Goal: Task Accomplishment & Management: Use online tool/utility

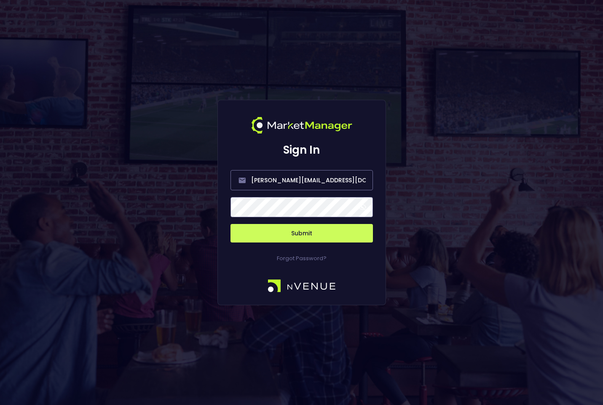
click at [293, 227] on button "Submit" at bounding box center [301, 233] width 142 height 19
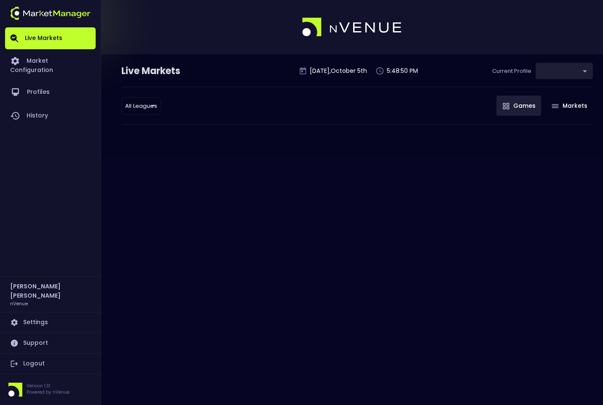
type input "0d810fa5-e353-4d9c-b11d-31f095cae871"
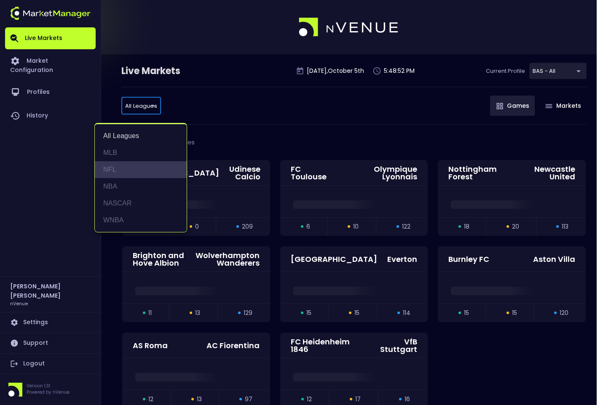
click at [131, 169] on li "NFL" at bounding box center [141, 169] width 92 height 17
type input "NFL"
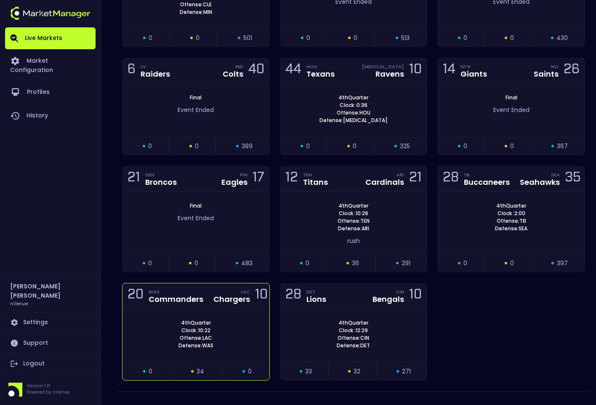
scroll to position [229, 0]
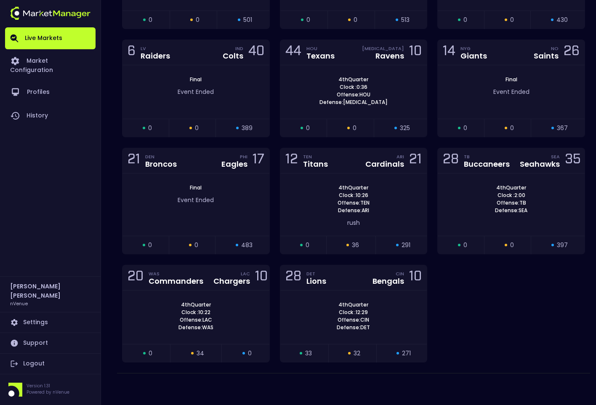
click at [201, 290] on div "20 WAS Commanders LAC Chargers 10" at bounding box center [196, 277] width 147 height 25
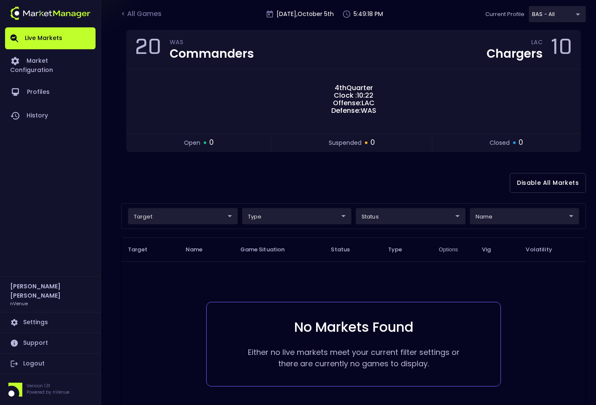
scroll to position [42, 0]
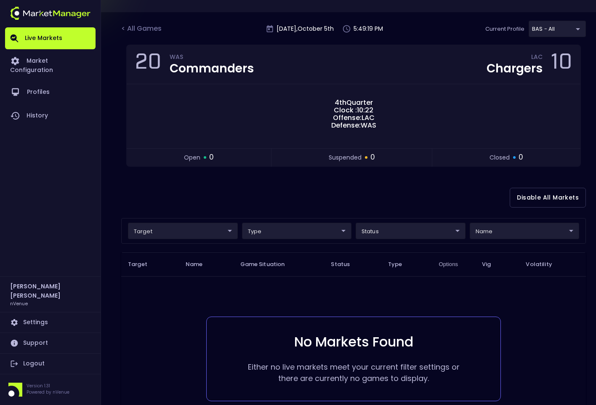
click at [381, 227] on body "Live Markets Market Configuration Profiles History Jerry Griffith nVenue Settin…" at bounding box center [298, 221] width 596 height 526
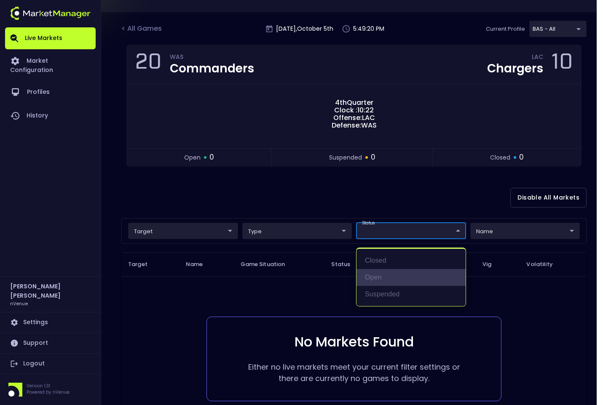
click at [381, 270] on li "open" at bounding box center [410, 277] width 109 height 17
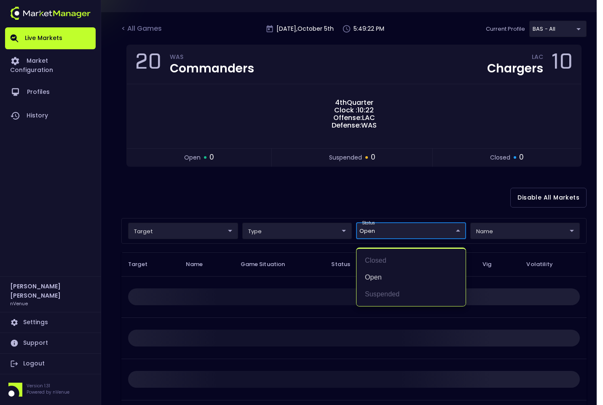
click at [414, 176] on div at bounding box center [301, 202] width 603 height 405
click at [409, 232] on body "Live Markets Market Configuration Profiles History Jerry Griffith nVenue Settin…" at bounding box center [298, 221] width 596 height 526
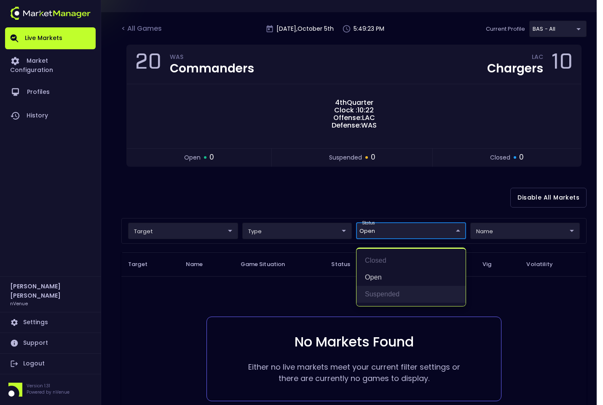
click at [399, 294] on li "suspended" at bounding box center [410, 294] width 109 height 17
type input "open,suspended"
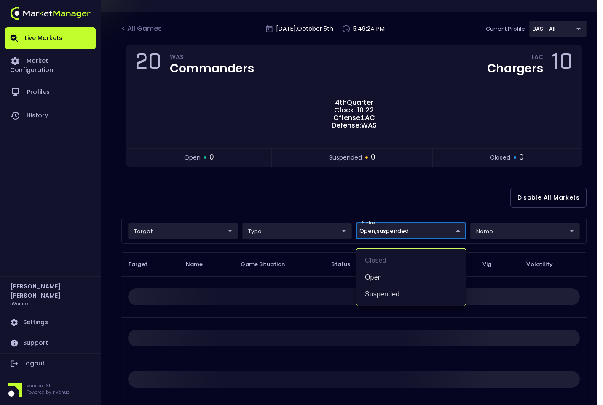
click at [367, 196] on div at bounding box center [301, 202] width 603 height 405
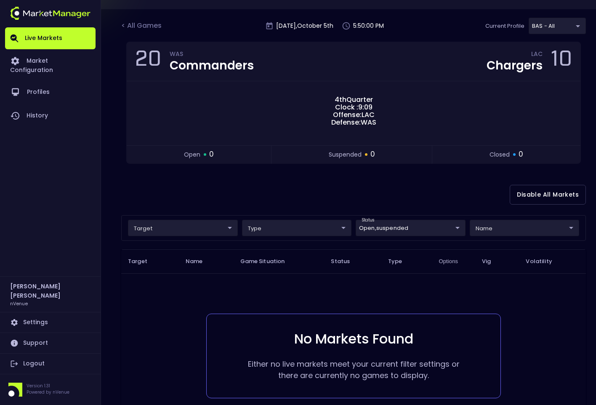
scroll to position [0, 0]
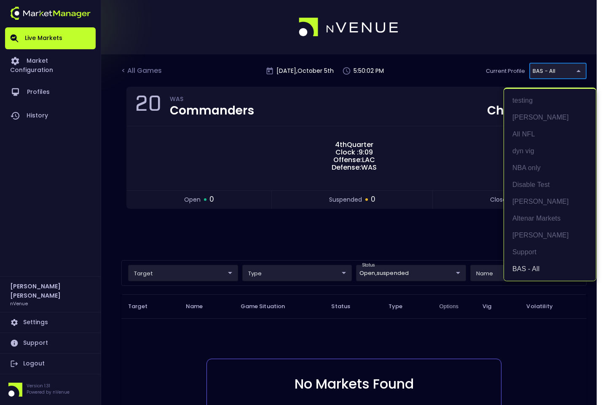
click at [552, 69] on body "Live Markets Market Configuration Profiles History Jerry Griffith nVenue Settin…" at bounding box center [301, 263] width 603 height 526
click at [527, 127] on li "All NFL" at bounding box center [550, 134] width 92 height 17
type input "9d8bad92-567c-44a6-ba12-e9bc101fa057"
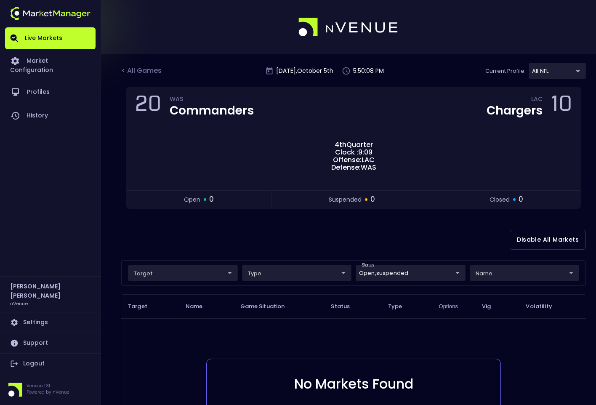
click at [436, 32] on div at bounding box center [298, 27] width 596 height 54
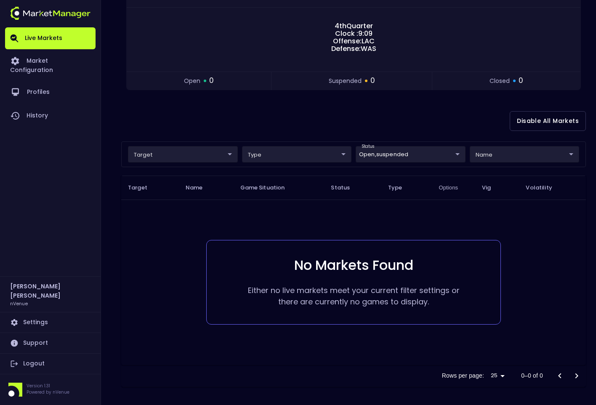
scroll to position [121, 0]
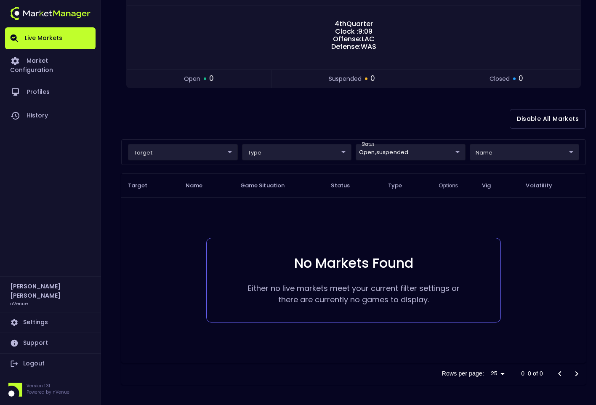
click at [32, 363] on link "Logout" at bounding box center [50, 364] width 91 height 20
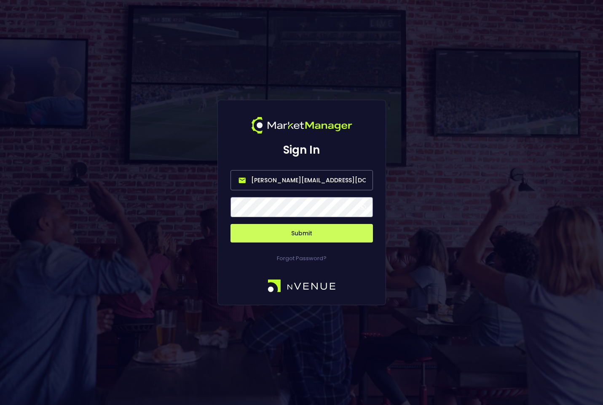
click at [296, 171] on input "jerry@nvenue.com" at bounding box center [301, 180] width 142 height 20
type input "nvenue@nvenuebetradar.com"
click at [306, 228] on button "Submit" at bounding box center [301, 233] width 142 height 19
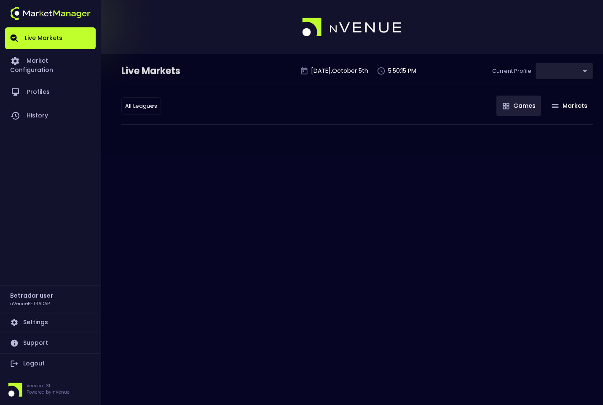
type input "2aa9daef-f03c-4b05-aaf3-b77c512ca207"
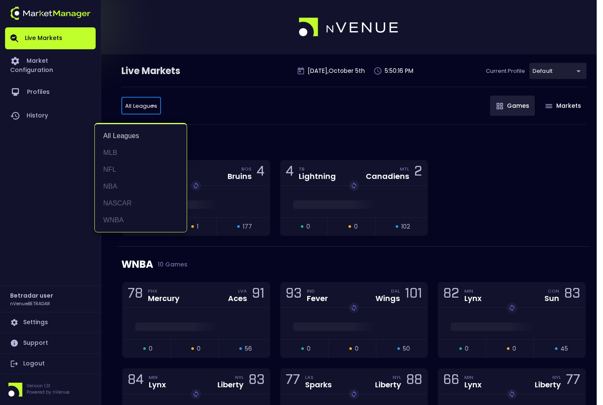
click at [138, 169] on li "NFL" at bounding box center [141, 169] width 92 height 17
type input "NFL"
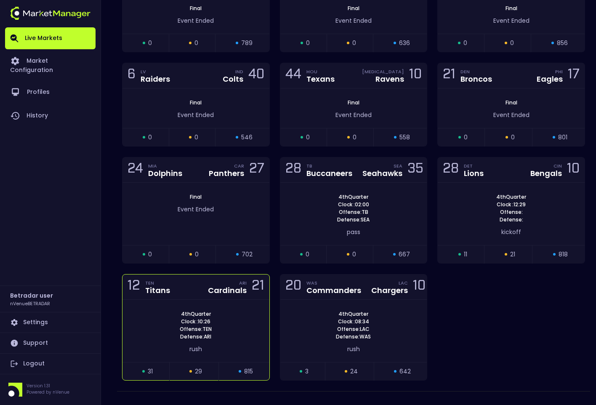
scroll to position [210, 0]
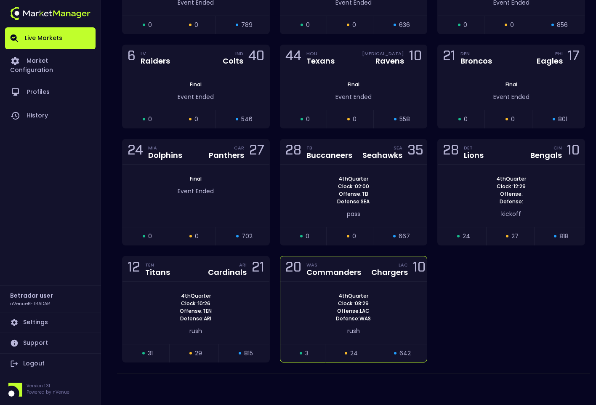
click at [345, 269] on div "Commanders" at bounding box center [334, 273] width 55 height 8
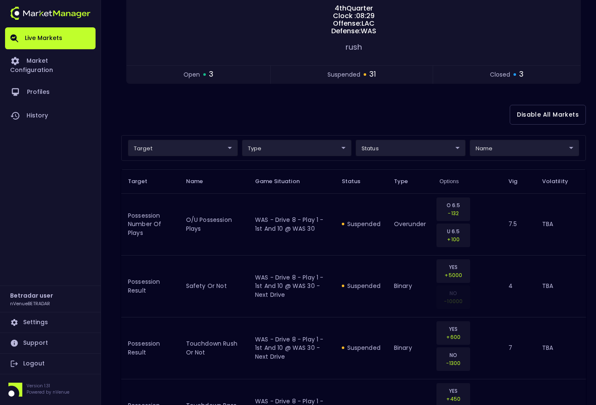
scroll to position [126, 0]
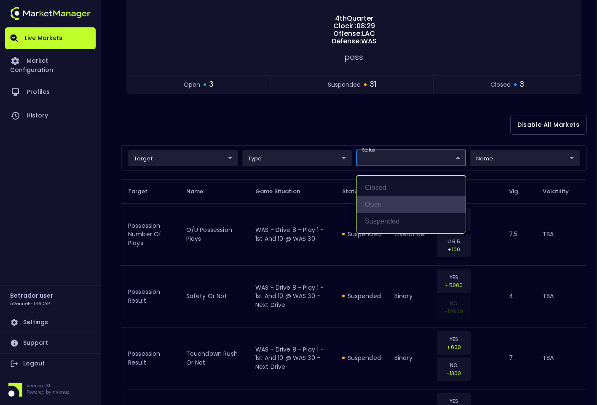
click at [382, 206] on li "open" at bounding box center [410, 204] width 109 height 17
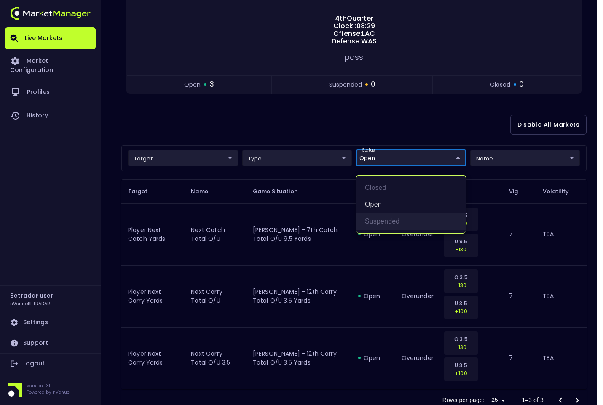
click at [385, 219] on li "suspended" at bounding box center [410, 221] width 109 height 17
type input "open,suspended"
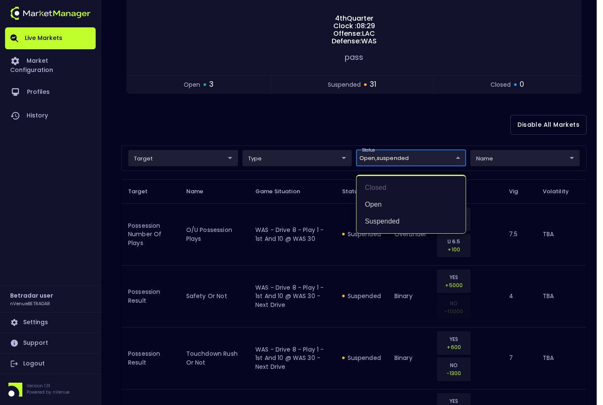
click at [431, 131] on div at bounding box center [301, 202] width 603 height 405
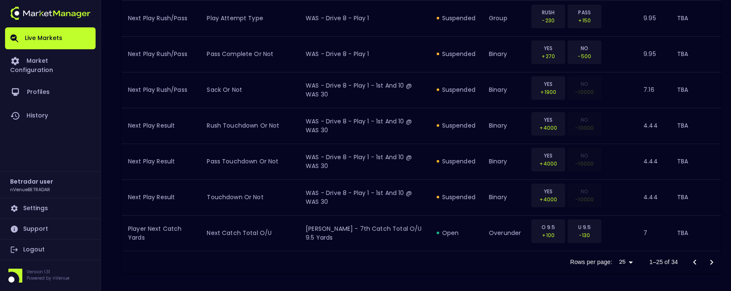
scroll to position [1053, 0]
click at [602, 260] on icon "Go to next page" at bounding box center [712, 262] width 10 height 10
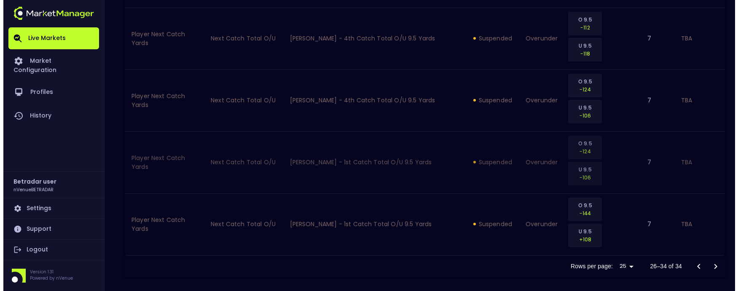
scroll to position [639, 0]
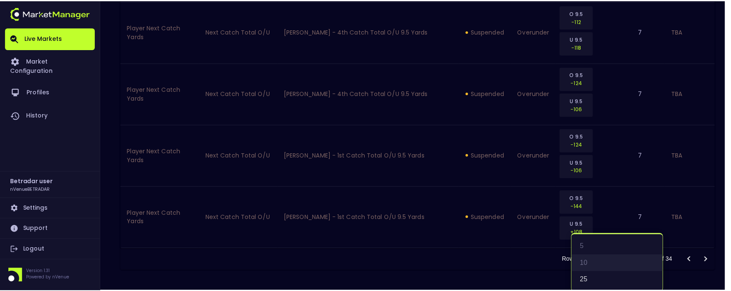
scroll to position [2, 0]
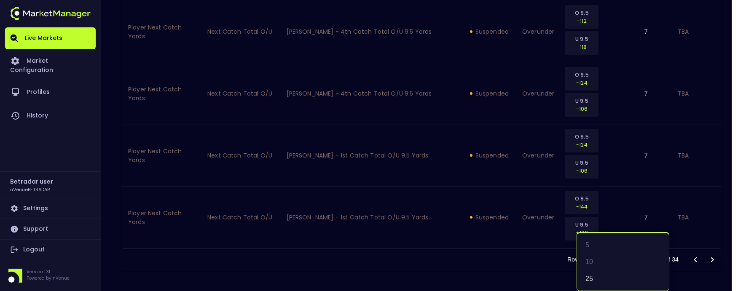
click at [602, 241] on div at bounding box center [369, 145] width 738 height 291
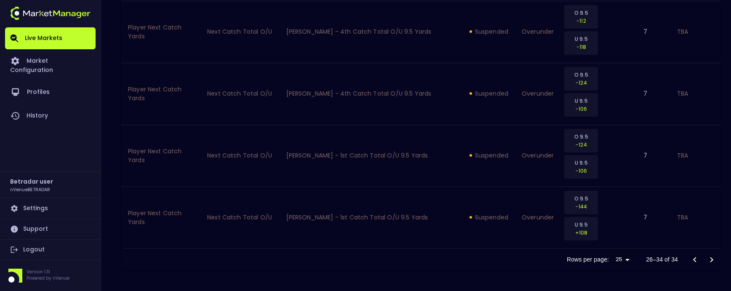
scroll to position [0, 0]
click at [602, 257] on icon "Go to previous page" at bounding box center [695, 260] width 10 height 10
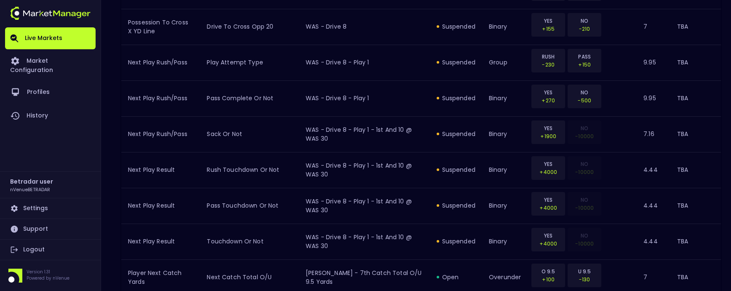
scroll to position [1055, 0]
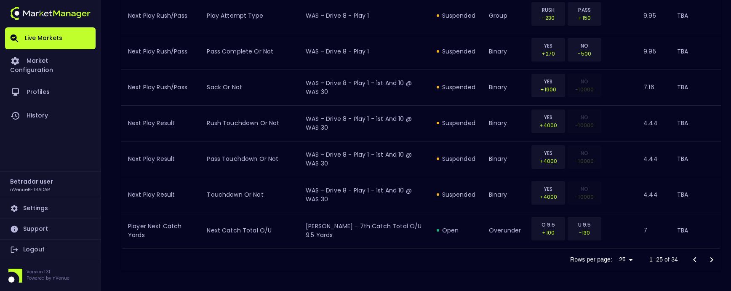
click at [602, 258] on icon "Go to next page" at bounding box center [712, 260] width 10 height 10
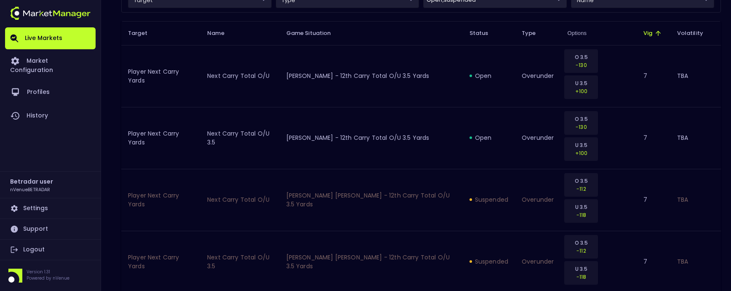
scroll to position [639, 0]
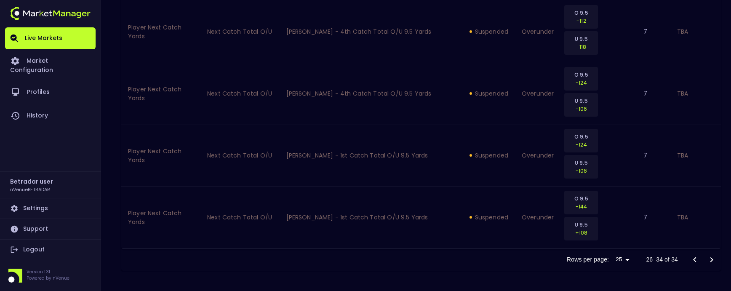
click at [602, 261] on icon "Go to previous page" at bounding box center [694, 259] width 3 height 5
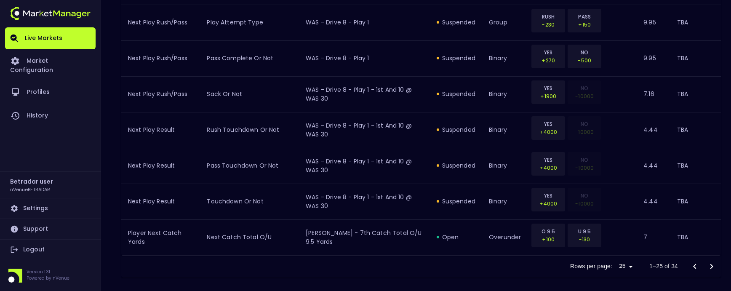
scroll to position [1055, 0]
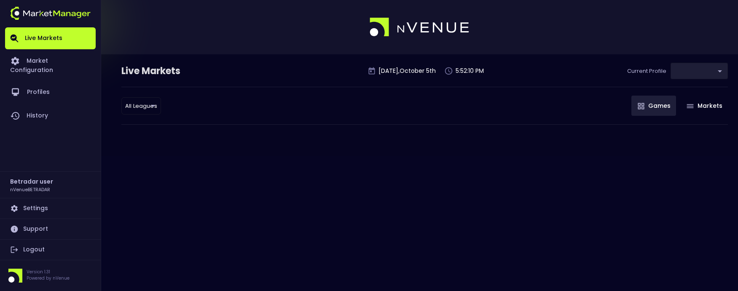
type input "2aa9daef-f03c-4b05-aaf3-b77c512ca207"
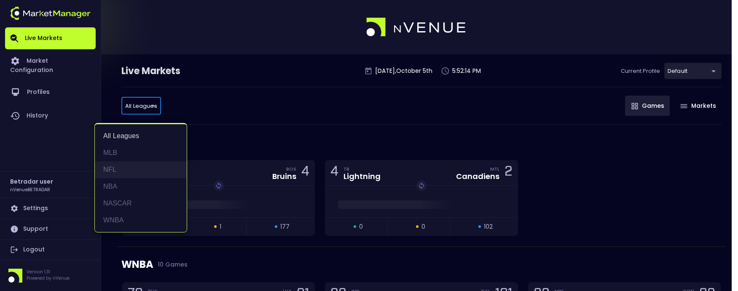
click at [131, 166] on li "NFL" at bounding box center [141, 169] width 92 height 17
type input "NFL"
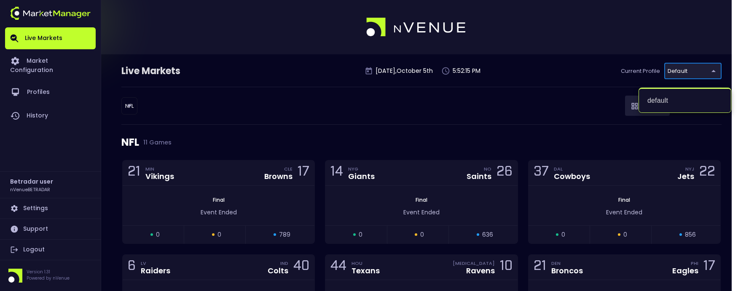
click at [471, 107] on div at bounding box center [369, 145] width 738 height 291
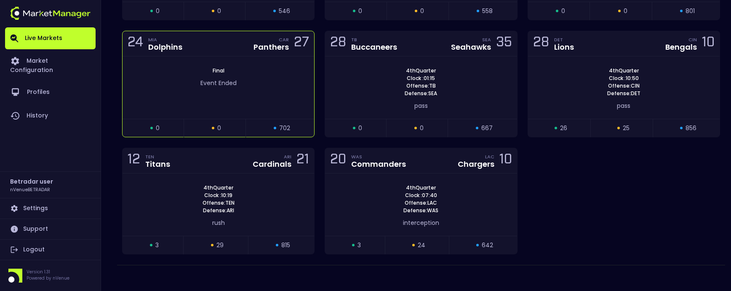
scroll to position [324, 0]
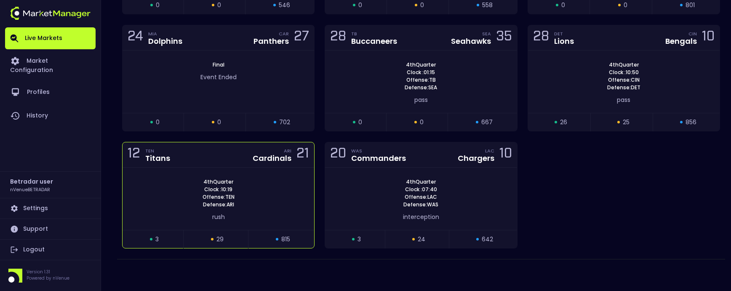
click at [211, 158] on div "12 TEN Titans ARI Cardinals 21" at bounding box center [219, 154] width 192 height 25
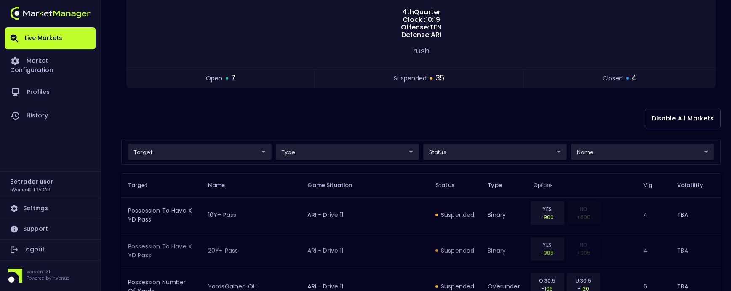
scroll to position [126, 0]
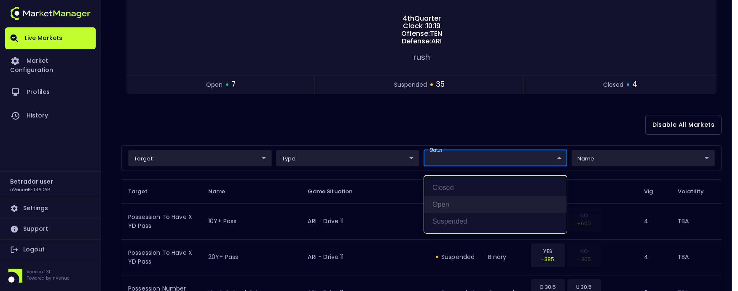
click at [456, 198] on li "open" at bounding box center [495, 204] width 143 height 17
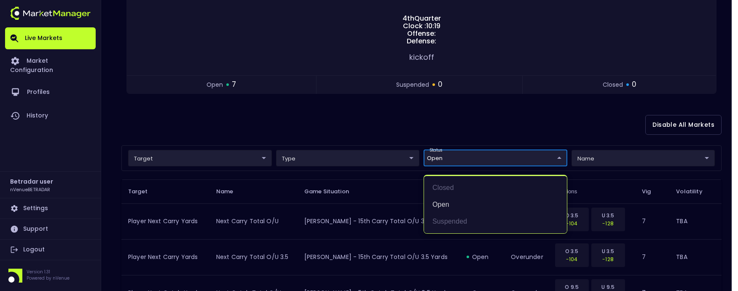
click at [478, 157] on div at bounding box center [369, 145] width 738 height 291
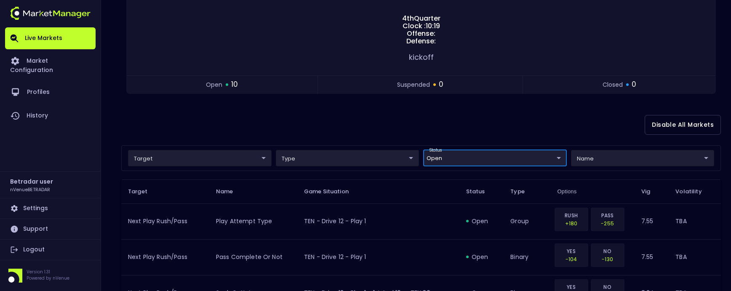
click at [466, 159] on body "Live Markets Market Configuration Profiles History Betradar user nVenueBETRADAR…" at bounding box center [365, 239] width 731 height 730
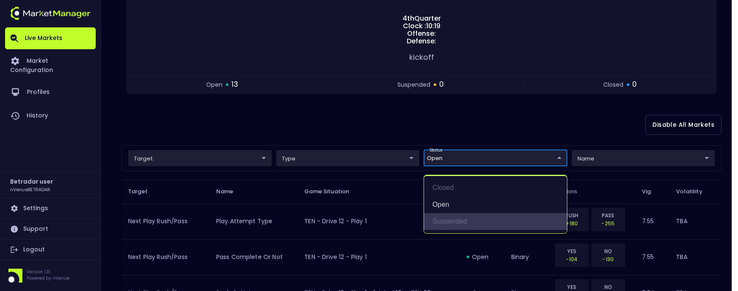
click at [456, 219] on li "suspended" at bounding box center [495, 221] width 143 height 17
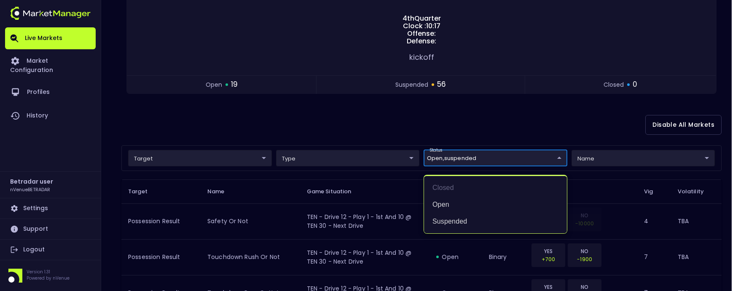
click at [357, 122] on div at bounding box center [369, 145] width 738 height 291
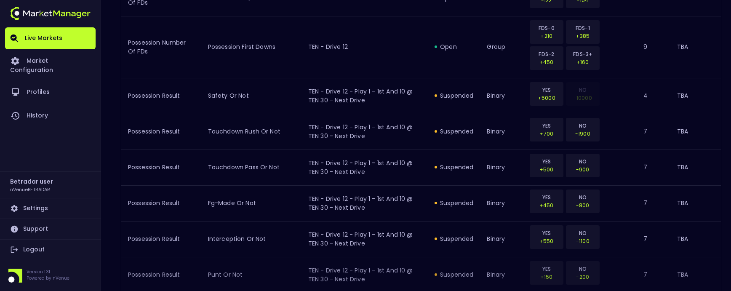
scroll to position [1055, 0]
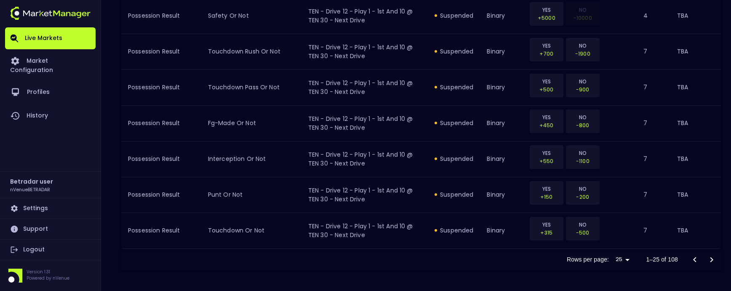
click at [711, 259] on icon "Go to next page" at bounding box center [712, 260] width 10 height 10
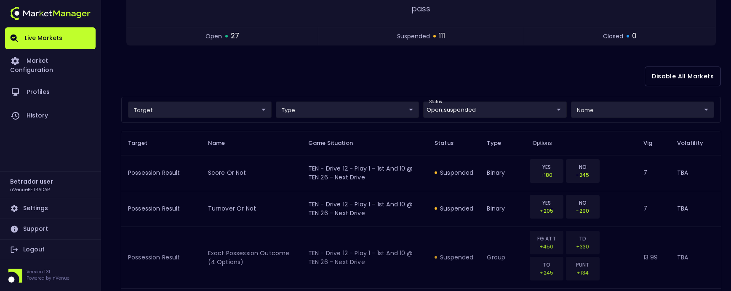
scroll to position [170, 0]
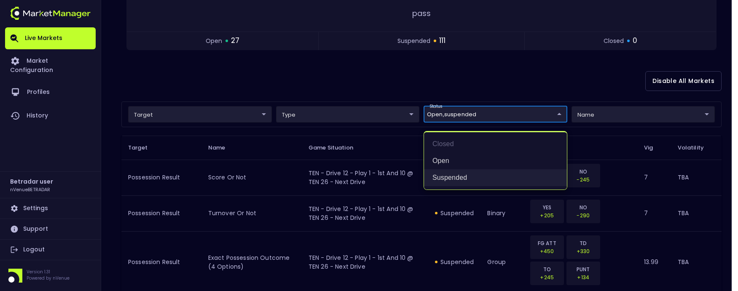
click at [448, 176] on li "suspended" at bounding box center [495, 177] width 143 height 17
type input "open"
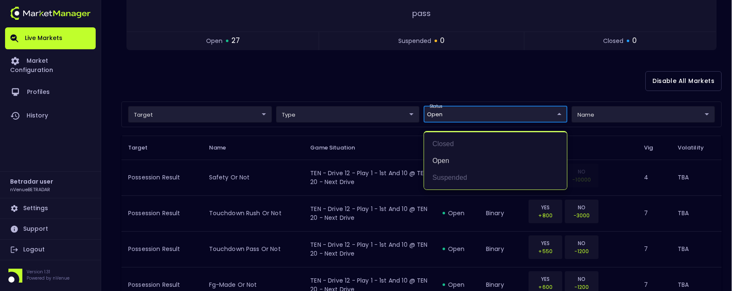
click at [477, 77] on div at bounding box center [369, 145] width 738 height 291
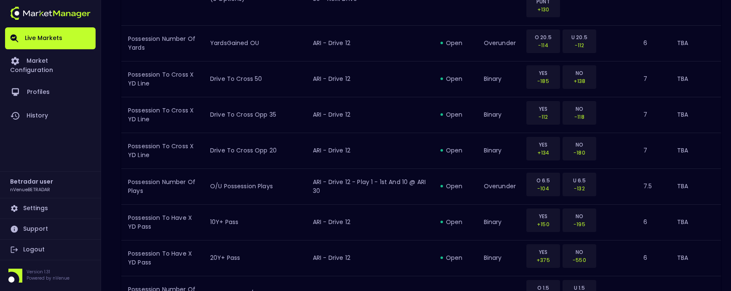
scroll to position [1013, 0]
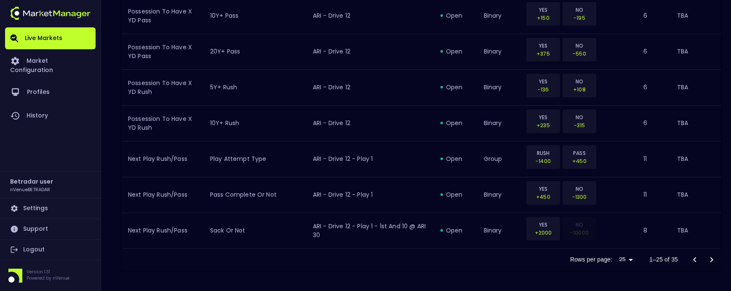
click at [710, 262] on icon "Go to next page" at bounding box center [712, 260] width 10 height 10
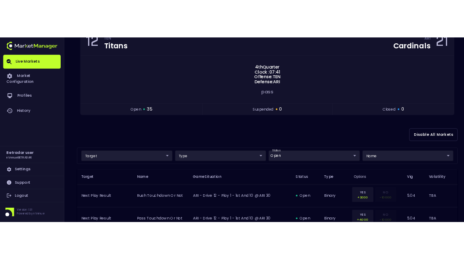
scroll to position [0, 0]
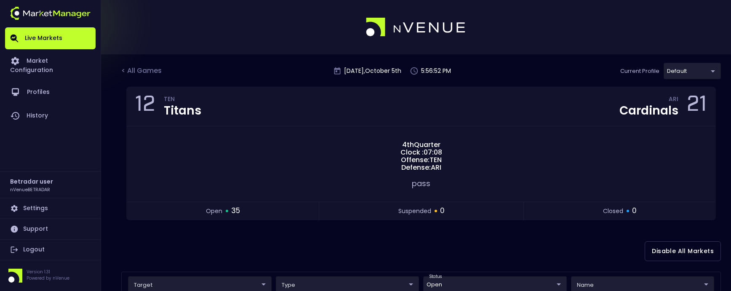
click at [490, 242] on div "Disable All Markets" at bounding box center [421, 251] width 600 height 41
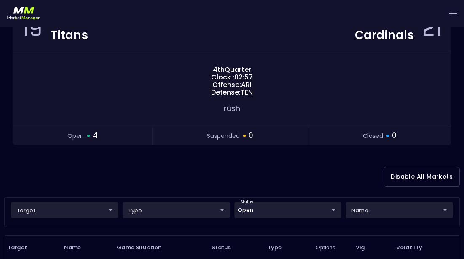
scroll to position [82, 0]
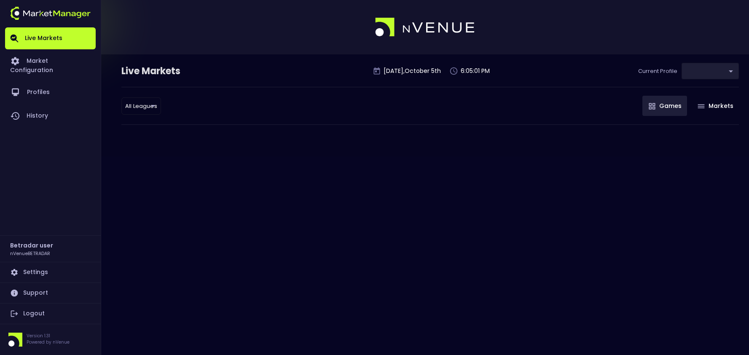
type input "2aa9daef-f03c-4b05-aaf3-b77c512ca207"
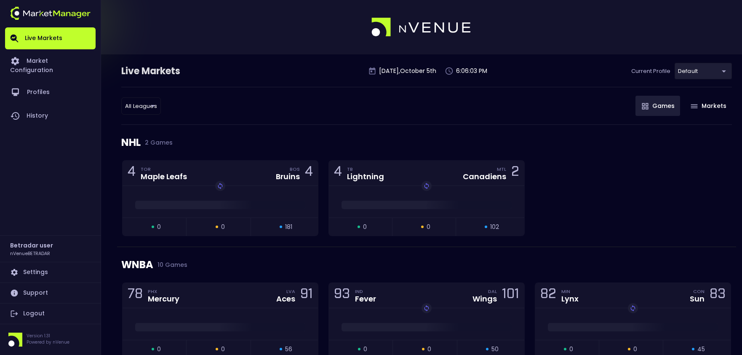
click at [25, 312] on link "Logout" at bounding box center [50, 313] width 91 height 20
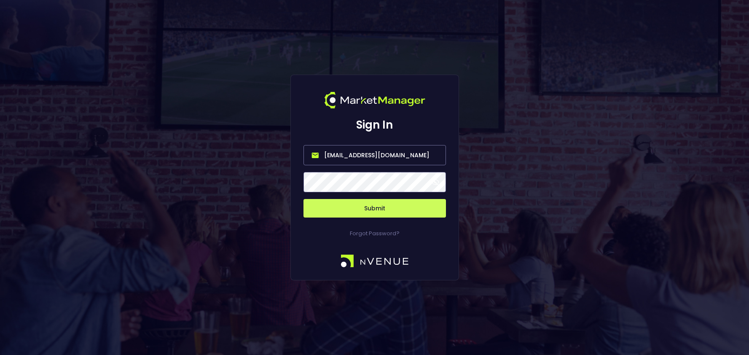
click at [374, 162] on input "nvenue@nvenuebetradar.com" at bounding box center [374, 155] width 142 height 20
type input "jerry@nvenue.com"
click at [356, 206] on button "Submit" at bounding box center [374, 208] width 142 height 19
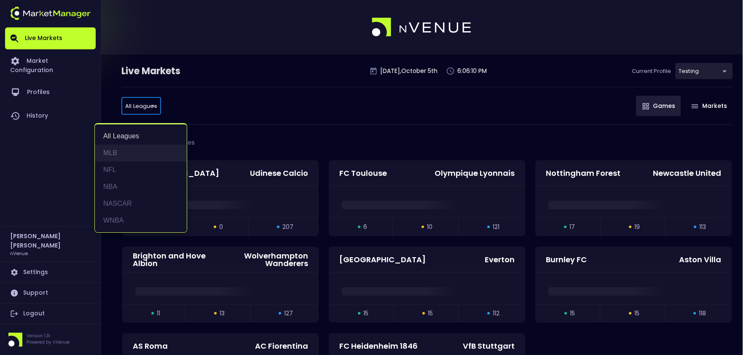
click at [134, 153] on li "MLB" at bounding box center [141, 152] width 92 height 17
type input "MLB"
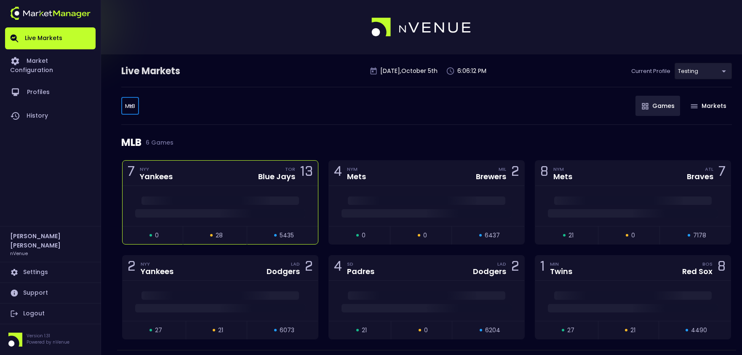
click at [212, 181] on div "7 NYY Yankees TOR Blue Jays 13" at bounding box center [220, 172] width 195 height 25
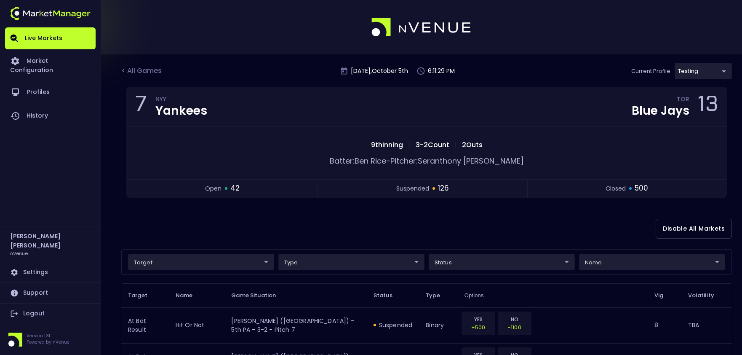
click at [35, 312] on link "Logout" at bounding box center [50, 313] width 91 height 20
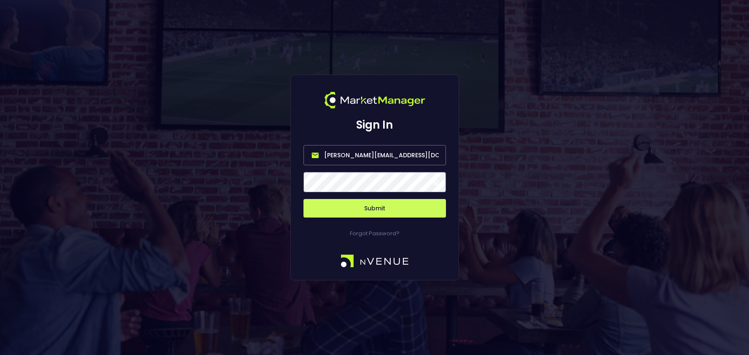
click at [353, 153] on input "jerry@nvenue.com" at bounding box center [374, 155] width 142 height 20
type input "nvenue@nvenuebetradar.com"
click at [376, 209] on button "Submit" at bounding box center [374, 208] width 142 height 19
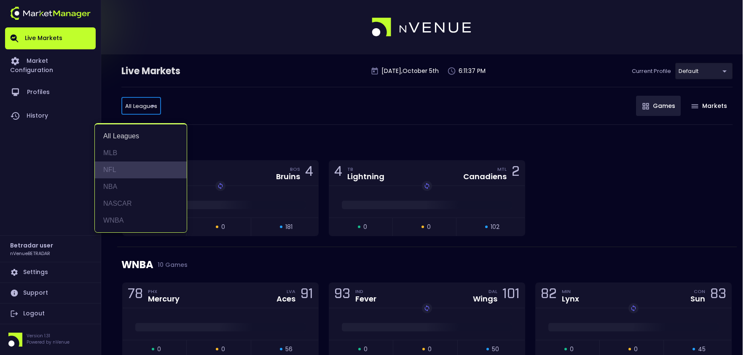
click at [125, 166] on li "NFL" at bounding box center [141, 169] width 92 height 17
type input "NFL"
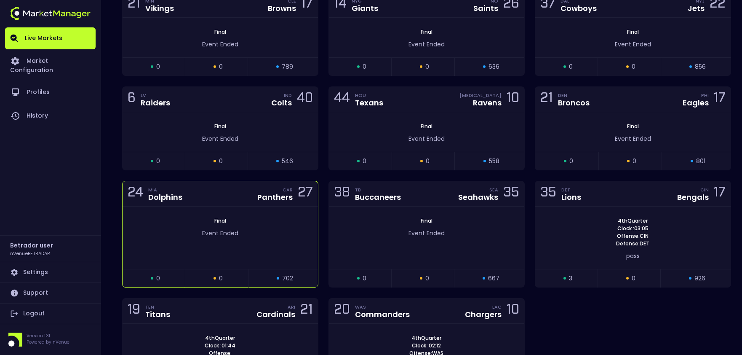
scroll to position [260, 0]
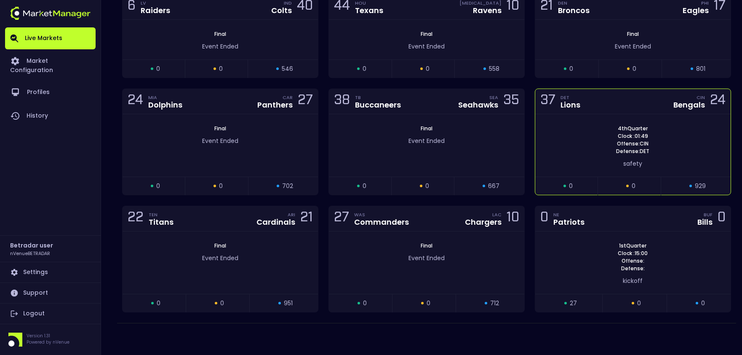
click at [637, 107] on div "37 DET Lions CIN Bengals 24" at bounding box center [632, 101] width 195 height 25
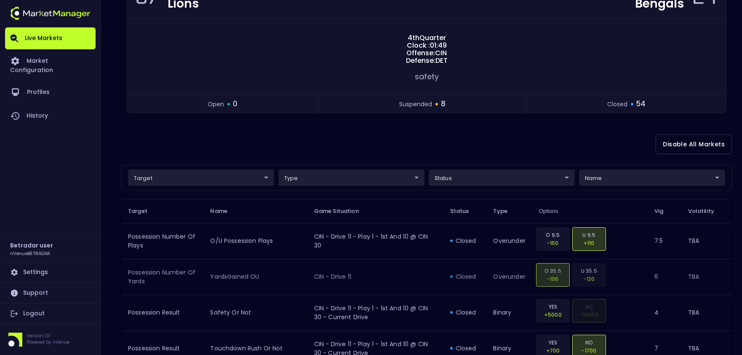
scroll to position [168, 0]
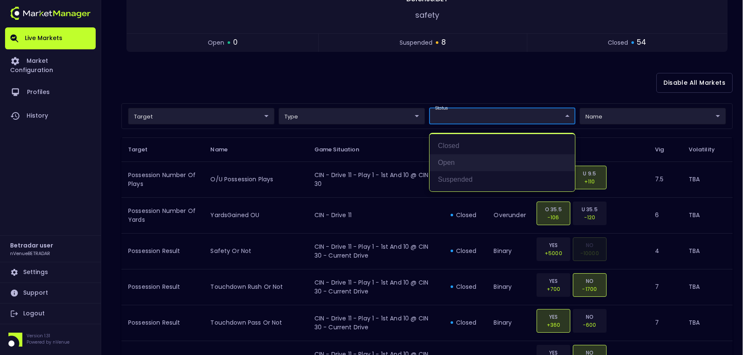
click at [465, 157] on li "open" at bounding box center [501, 162] width 145 height 17
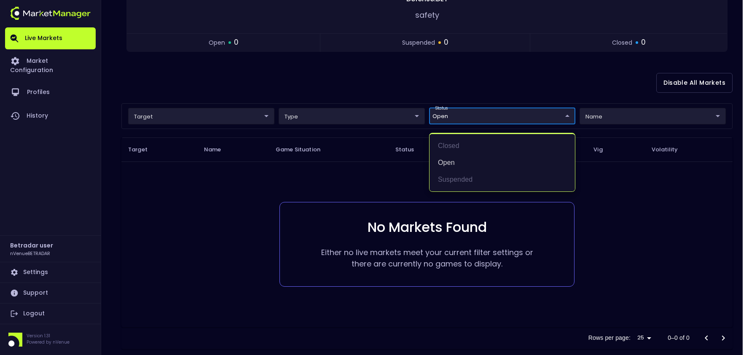
click at [518, 114] on div at bounding box center [374, 177] width 749 height 355
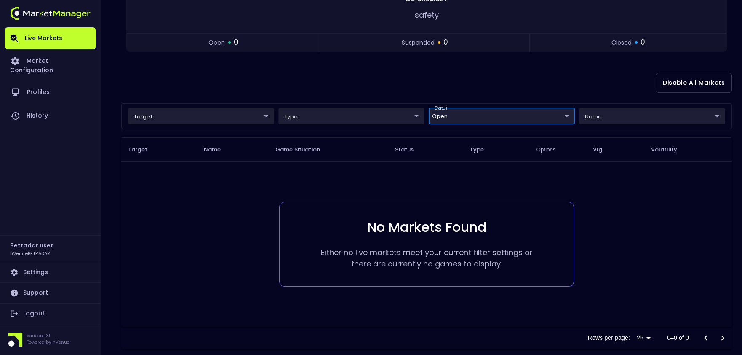
click at [514, 117] on body "Live Markets Market Configuration Profiles History Betradar user nVenueBETRADAR…" at bounding box center [371, 100] width 742 height 537
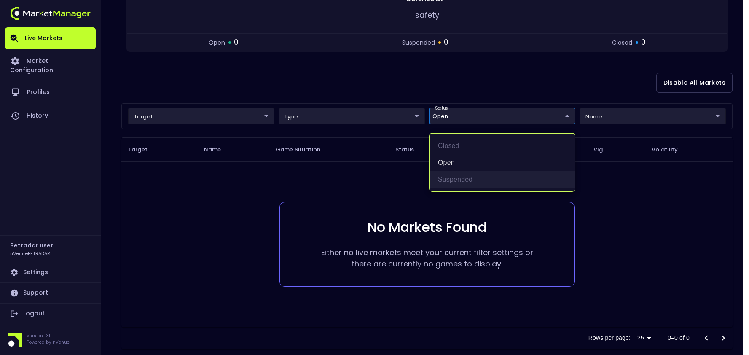
click at [442, 183] on li "suspended" at bounding box center [501, 179] width 145 height 17
type input "open,suspended"
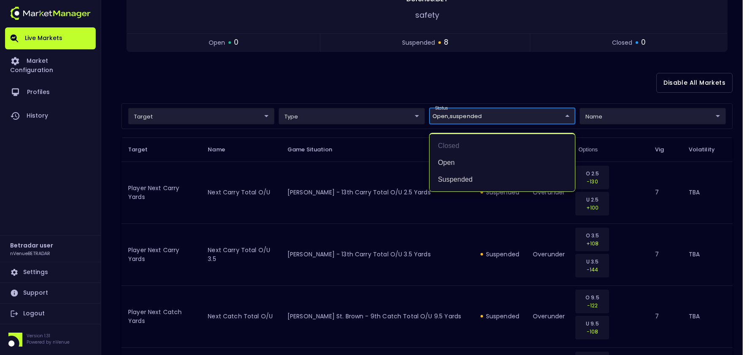
click at [457, 80] on div at bounding box center [374, 177] width 749 height 355
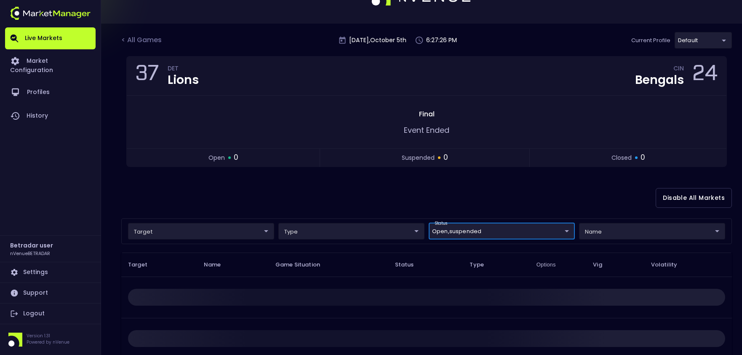
scroll to position [136, 0]
